Goal: Navigation & Orientation: Understand site structure

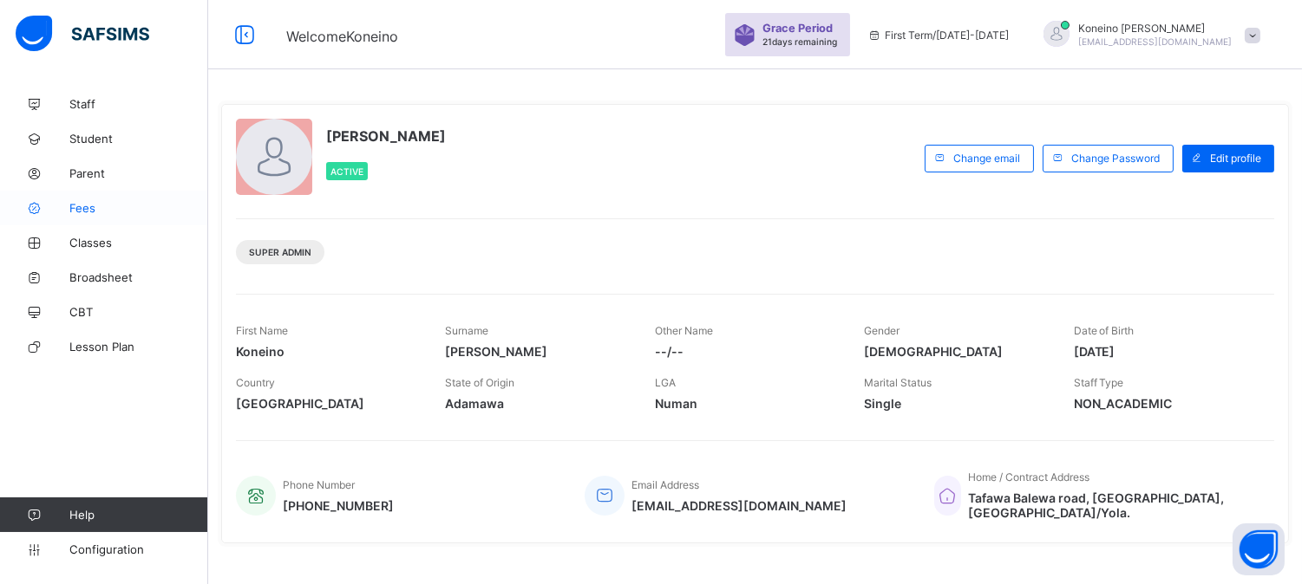
click at [91, 210] on span "Fees" at bounding box center [138, 208] width 139 height 14
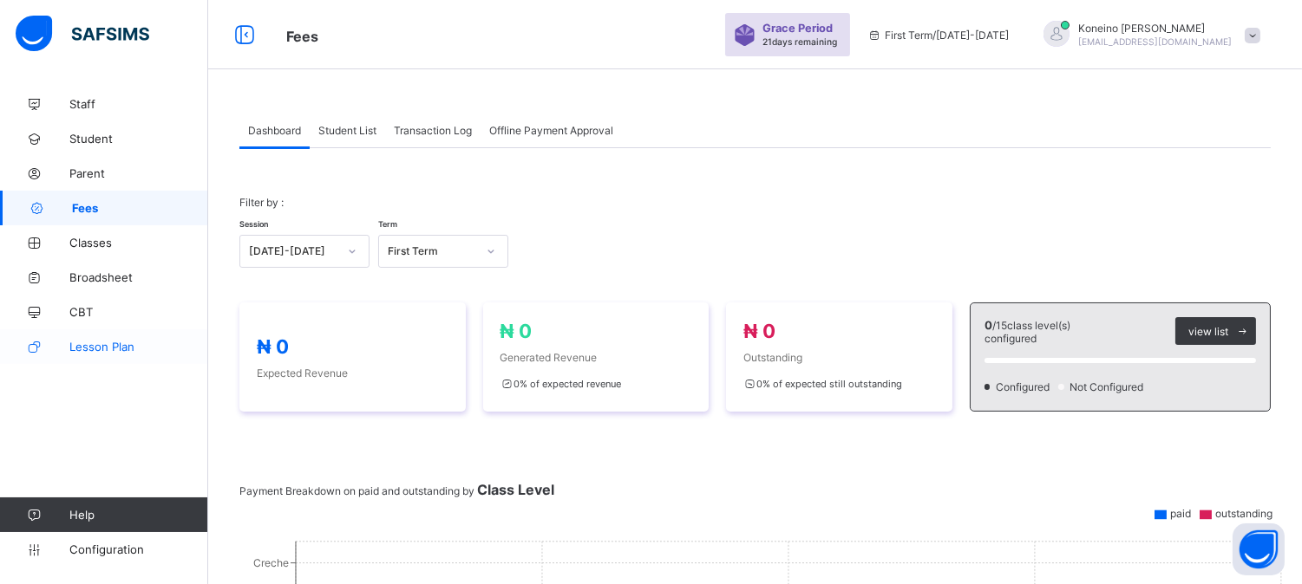
click at [99, 350] on span "Lesson Plan" at bounding box center [138, 347] width 139 height 14
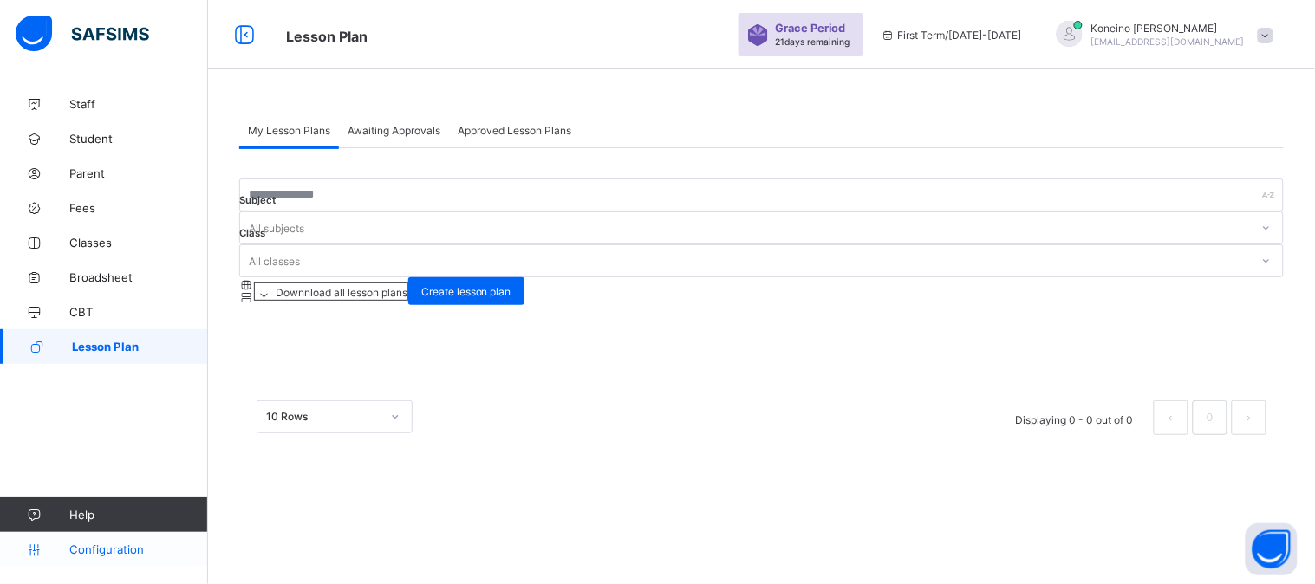
click at [116, 549] on span "Configuration" at bounding box center [138, 550] width 138 height 14
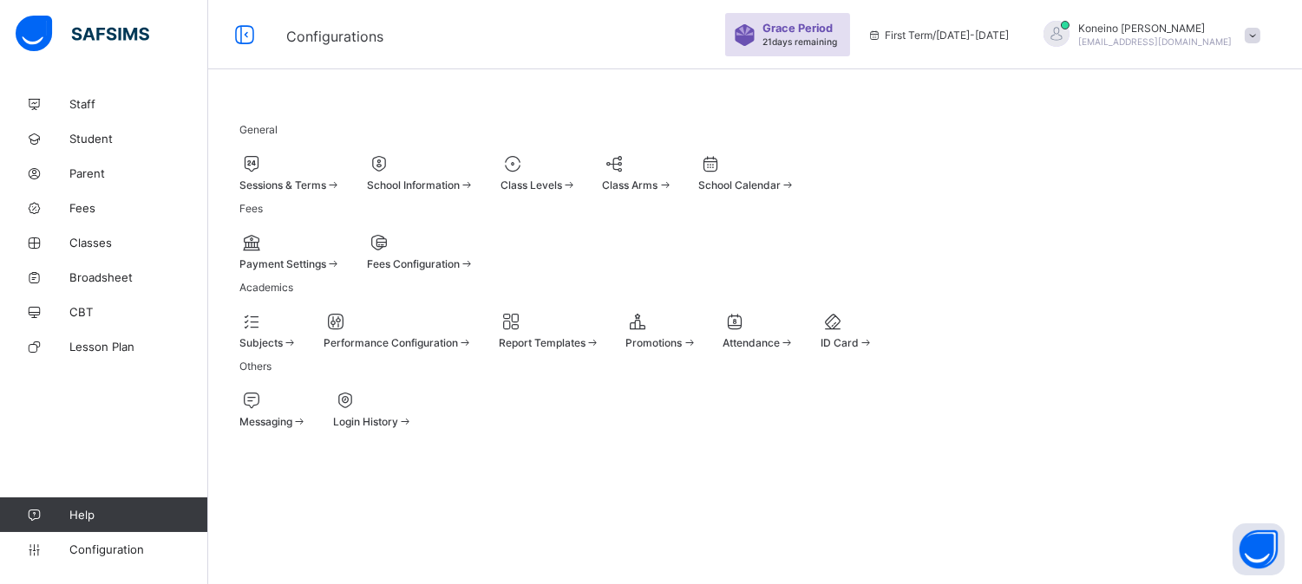
click at [293, 349] on div "Subjects" at bounding box center [268, 330] width 58 height 38
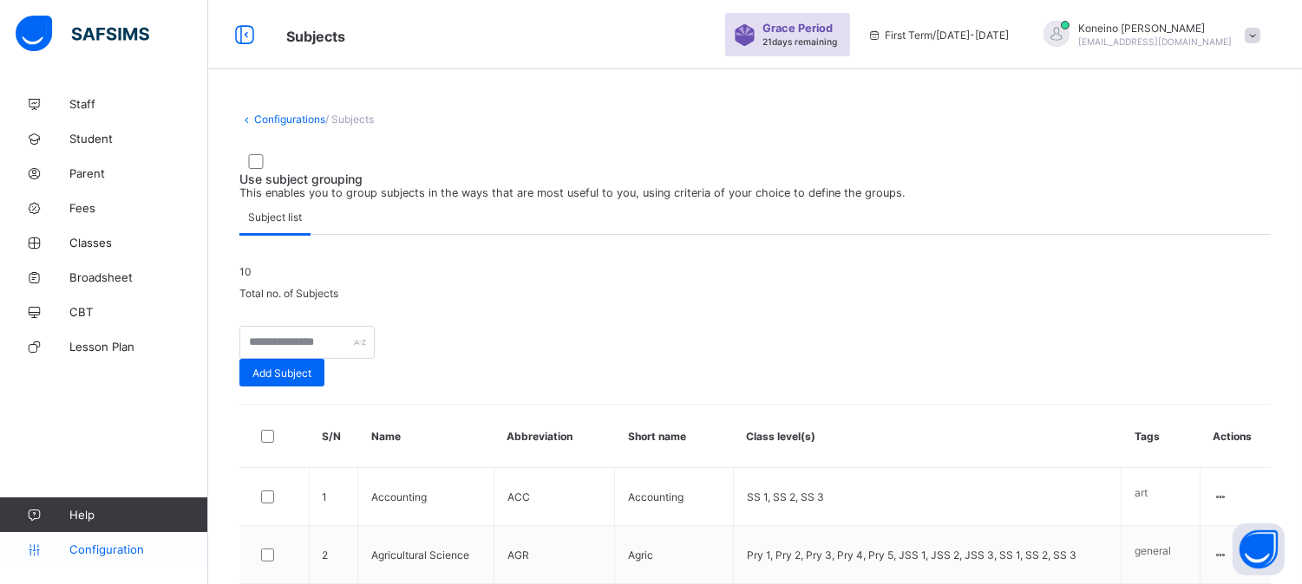
click at [99, 548] on span "Configuration" at bounding box center [138, 550] width 138 height 14
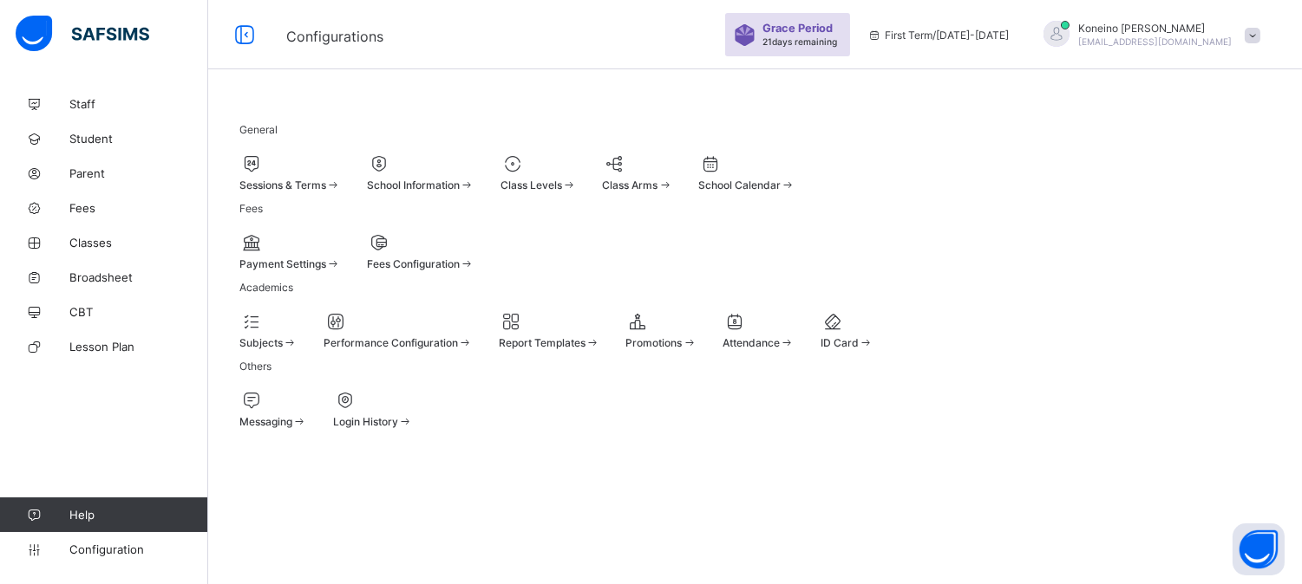
scroll to position [6, 0]
click at [474, 271] on div "Fees Configuration" at bounding box center [421, 264] width 108 height 13
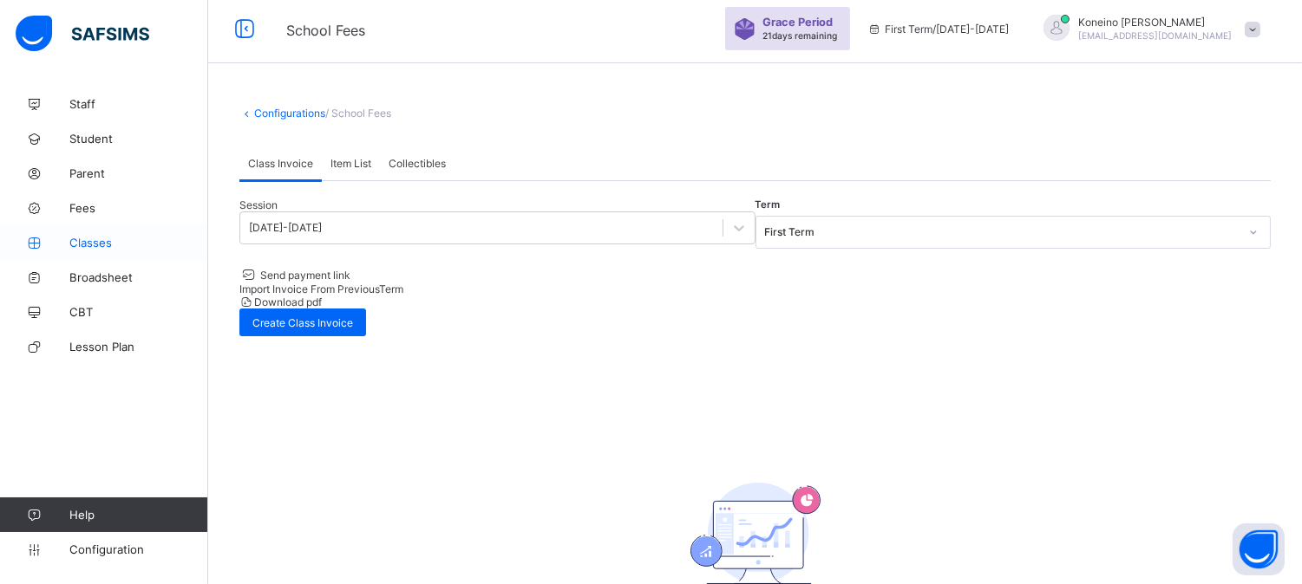
click at [82, 244] on span "Classes" at bounding box center [138, 243] width 139 height 14
